Goal: Task Accomplishment & Management: Complete application form

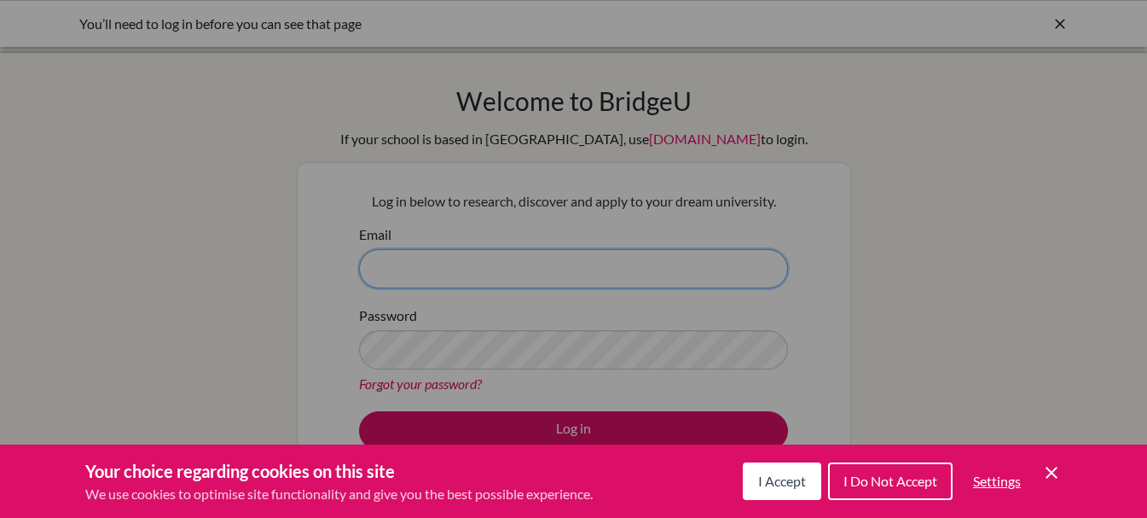
type input "jaguilar@amschool.org"
click at [768, 490] on button "I Accept" at bounding box center [782, 481] width 78 height 38
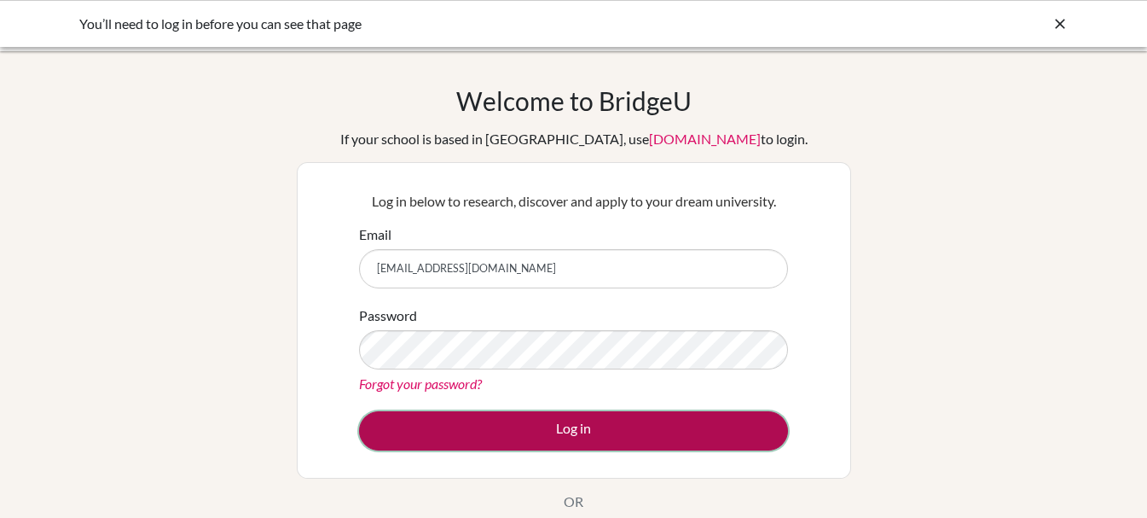
click at [598, 436] on button "Log in" at bounding box center [573, 430] width 429 height 39
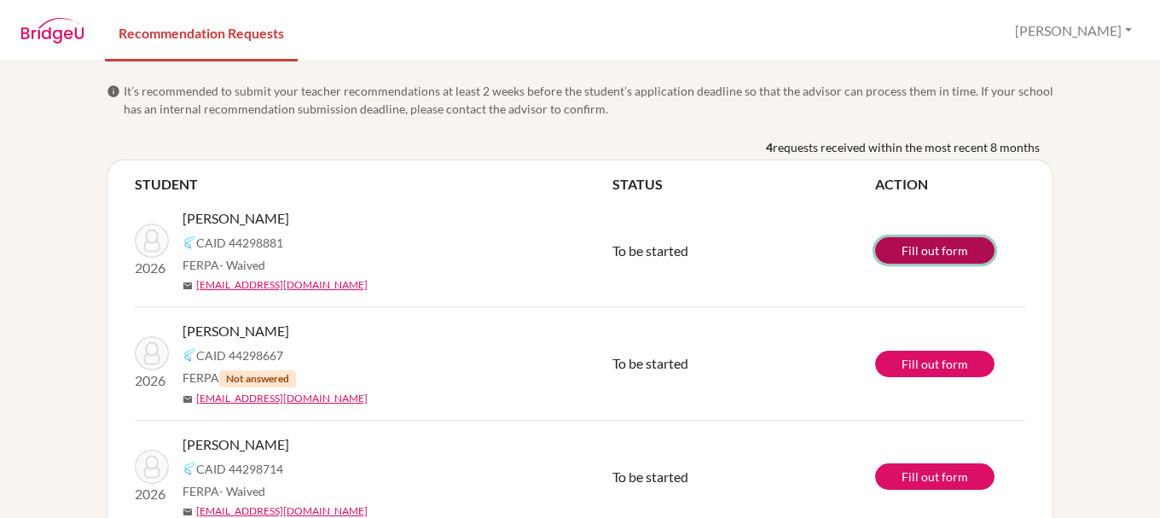
click at [907, 255] on link "Fill out form" at bounding box center [934, 250] width 119 height 26
